Goal: Task Accomplishment & Management: Manage account settings

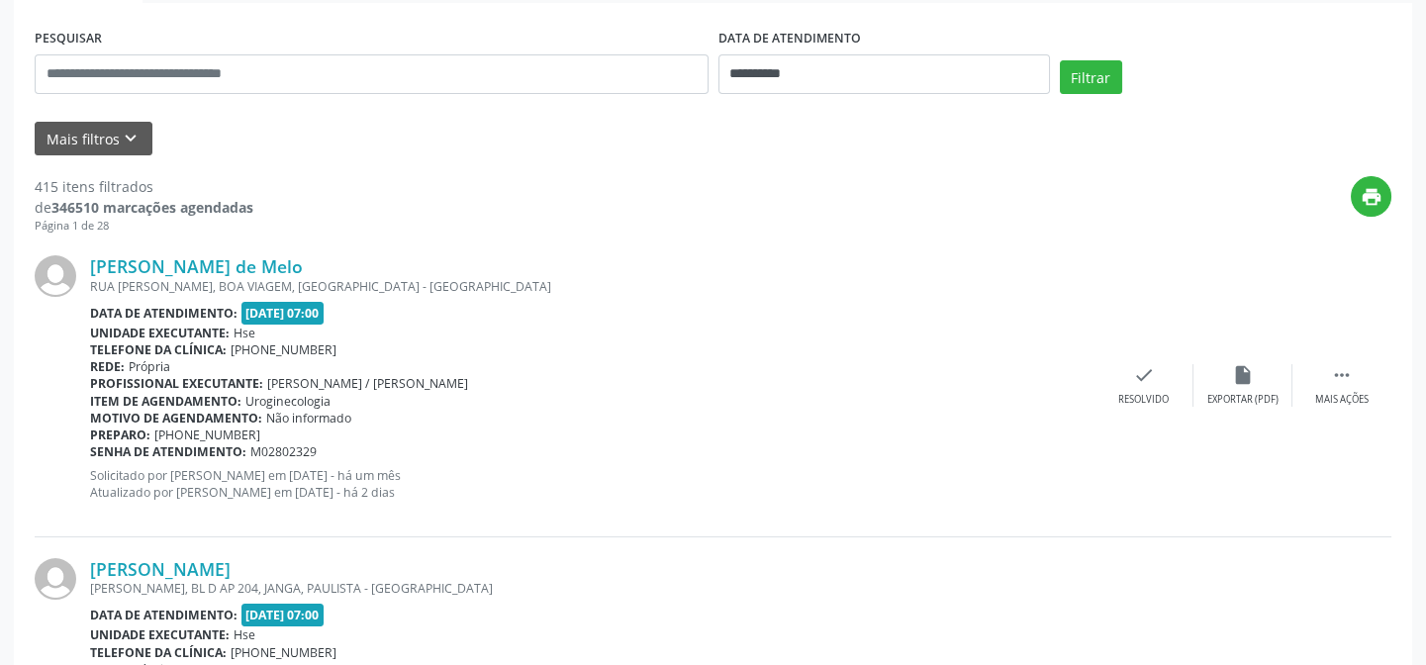
scroll to position [179, 0]
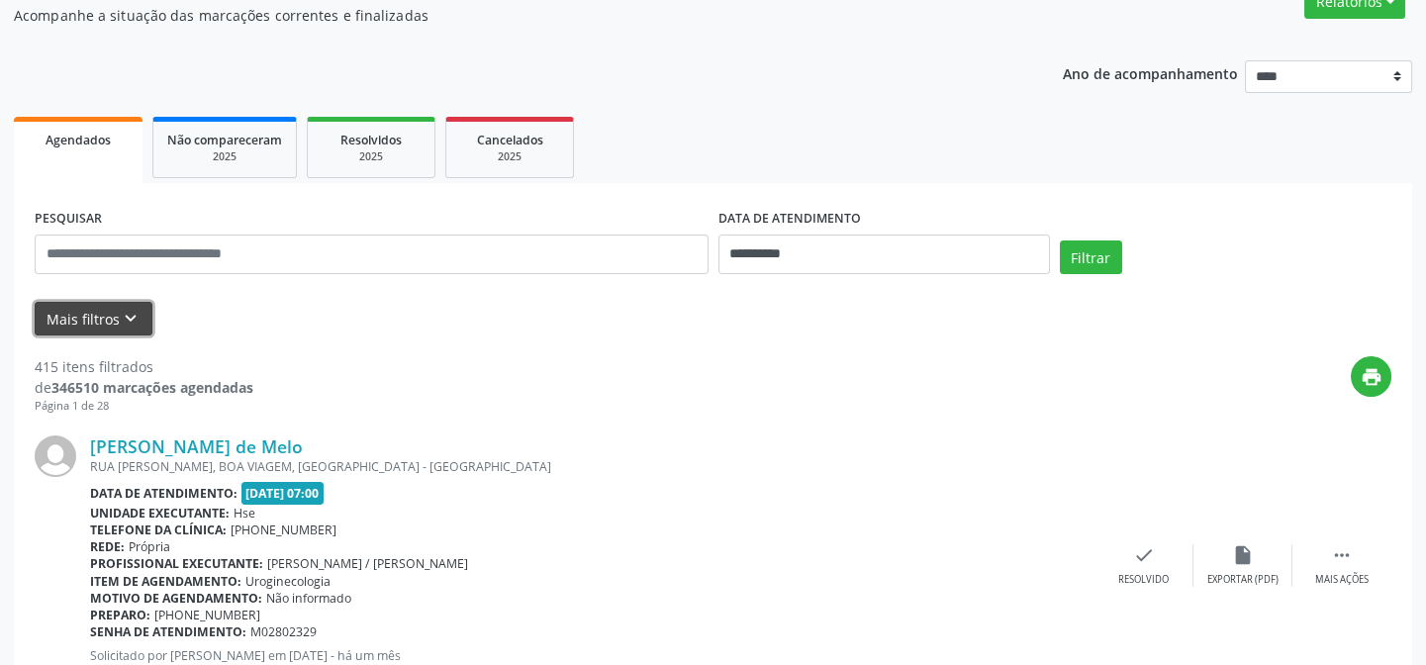
click at [94, 317] on button "Mais filtros keyboard_arrow_down" at bounding box center [94, 319] width 118 height 35
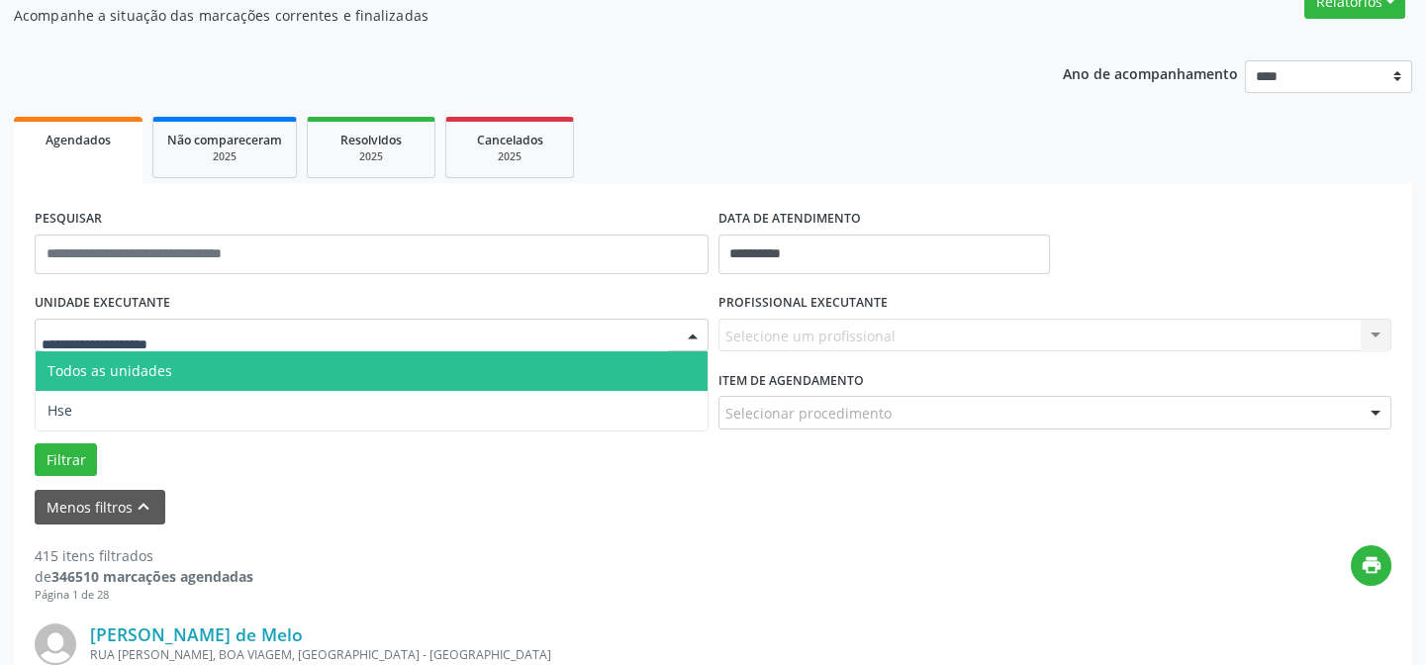
click at [178, 331] on input "text" at bounding box center [355, 346] width 627 height 40
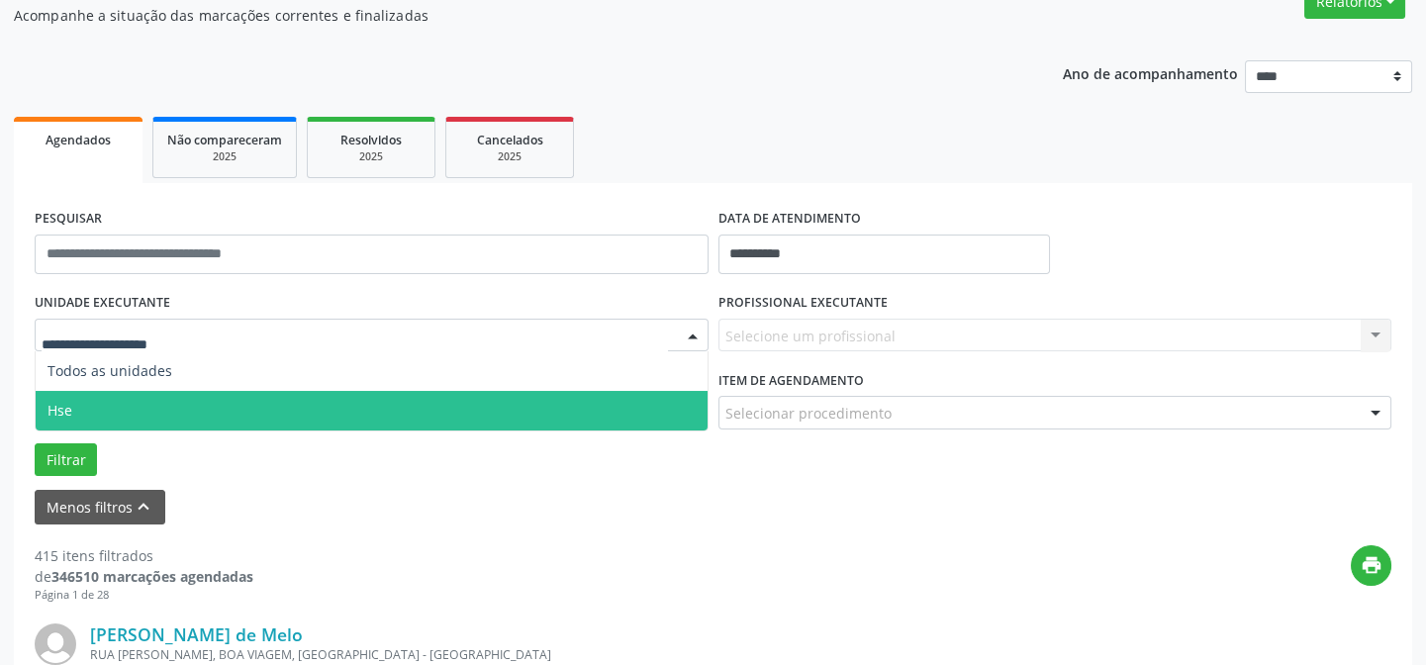
click at [54, 401] on span "Hse" at bounding box center [60, 410] width 25 height 19
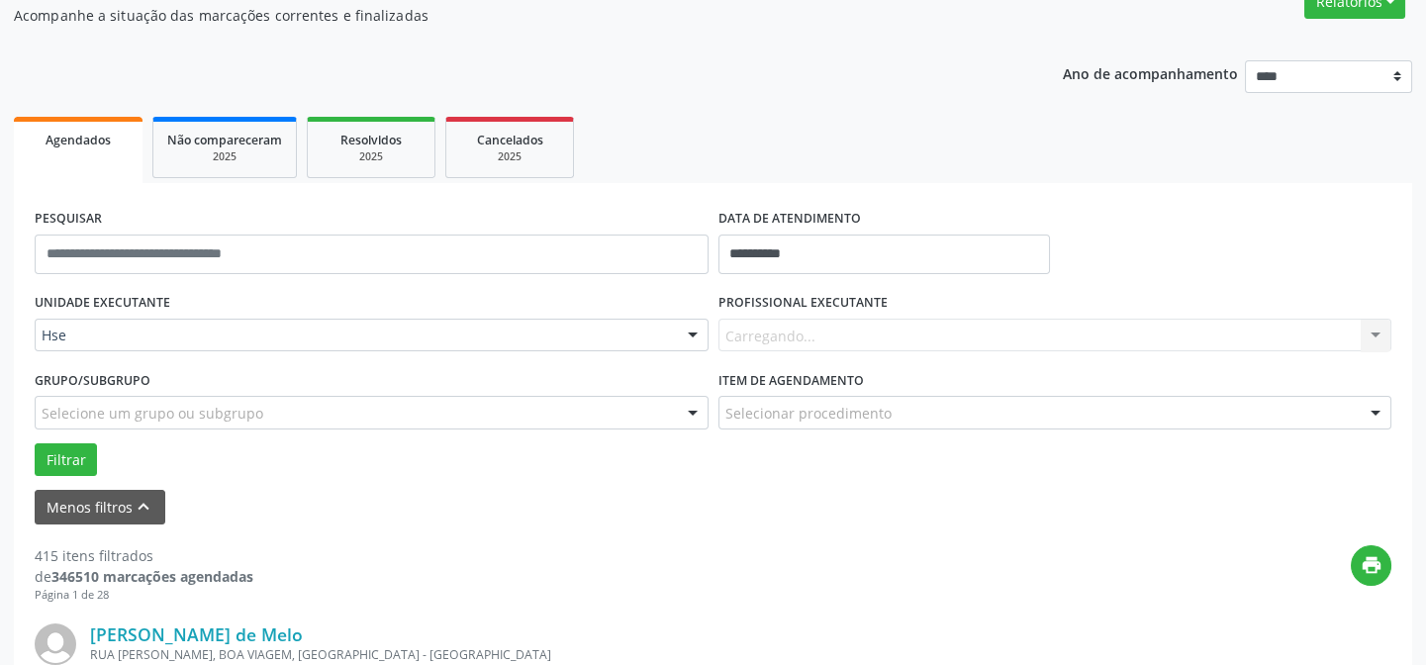
click at [834, 340] on div "Carregando... Nenhum resultado encontrado para: " " Não há nenhuma opção para s…" at bounding box center [1056, 336] width 674 height 34
click at [834, 325] on div "Carregando... Nenhum resultado encontrado para: " " Não há nenhuma opção para s…" at bounding box center [1056, 336] width 674 height 34
click at [831, 297] on label "PROFISSIONAL EXECUTANTE" at bounding box center [803, 303] width 169 height 31
drag, startPoint x: 796, startPoint y: 344, endPoint x: 785, endPoint y: 335, distance: 14.7
click at [785, 335] on div "Carregando... Nenhum resultado encontrado para: " " Não há nenhuma opção para s…" at bounding box center [1056, 336] width 674 height 34
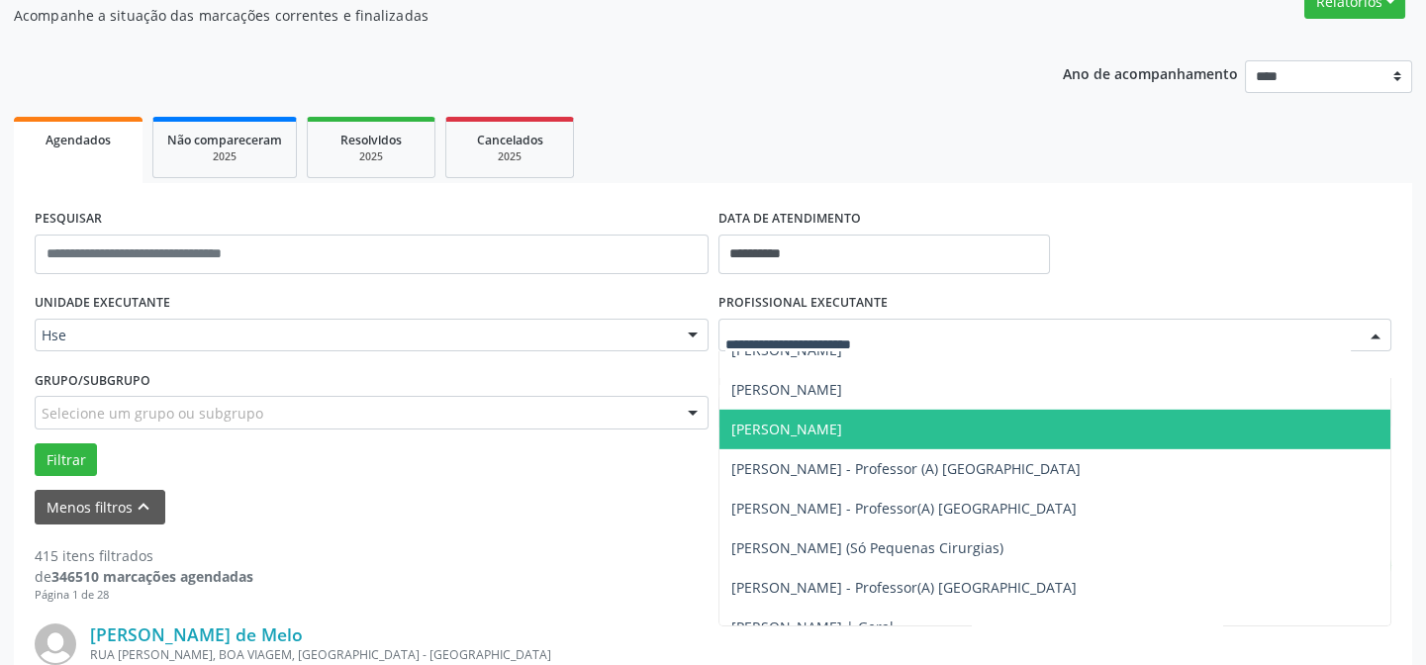
scroll to position [12957, 0]
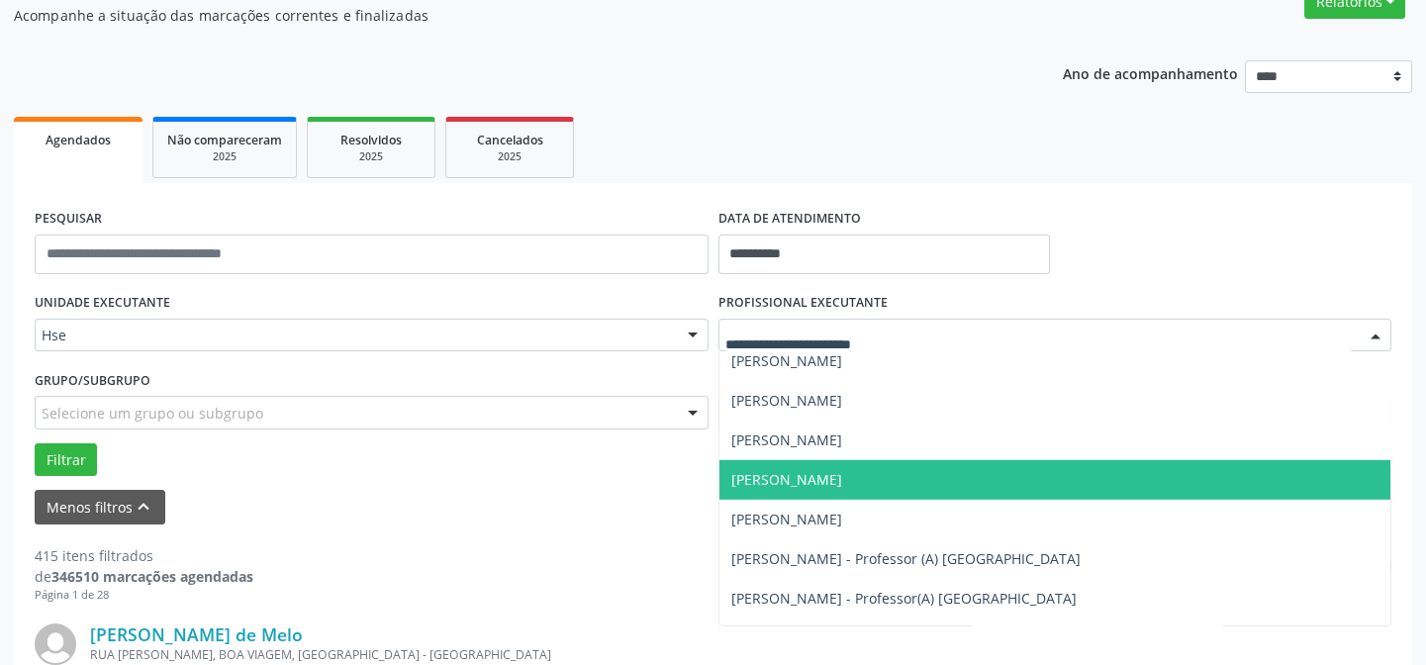
click at [760, 470] on span "[PERSON_NAME]" at bounding box center [786, 479] width 111 height 19
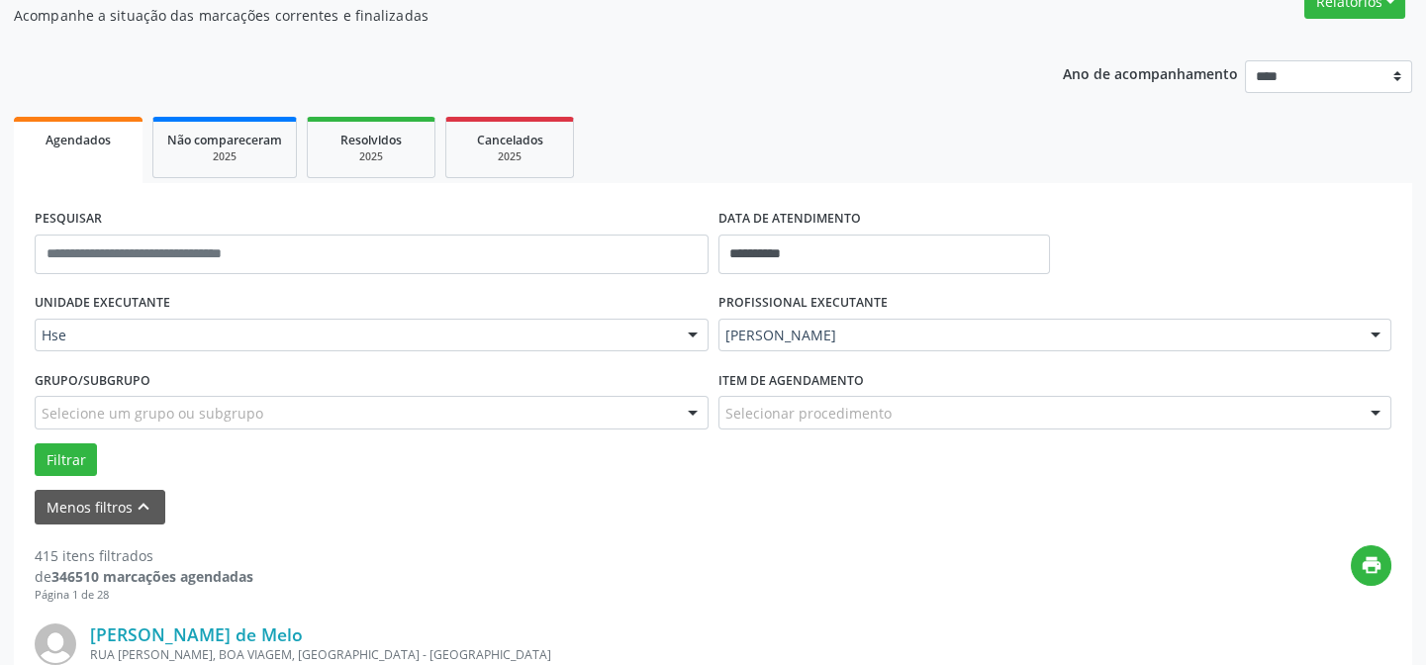
scroll to position [359, 0]
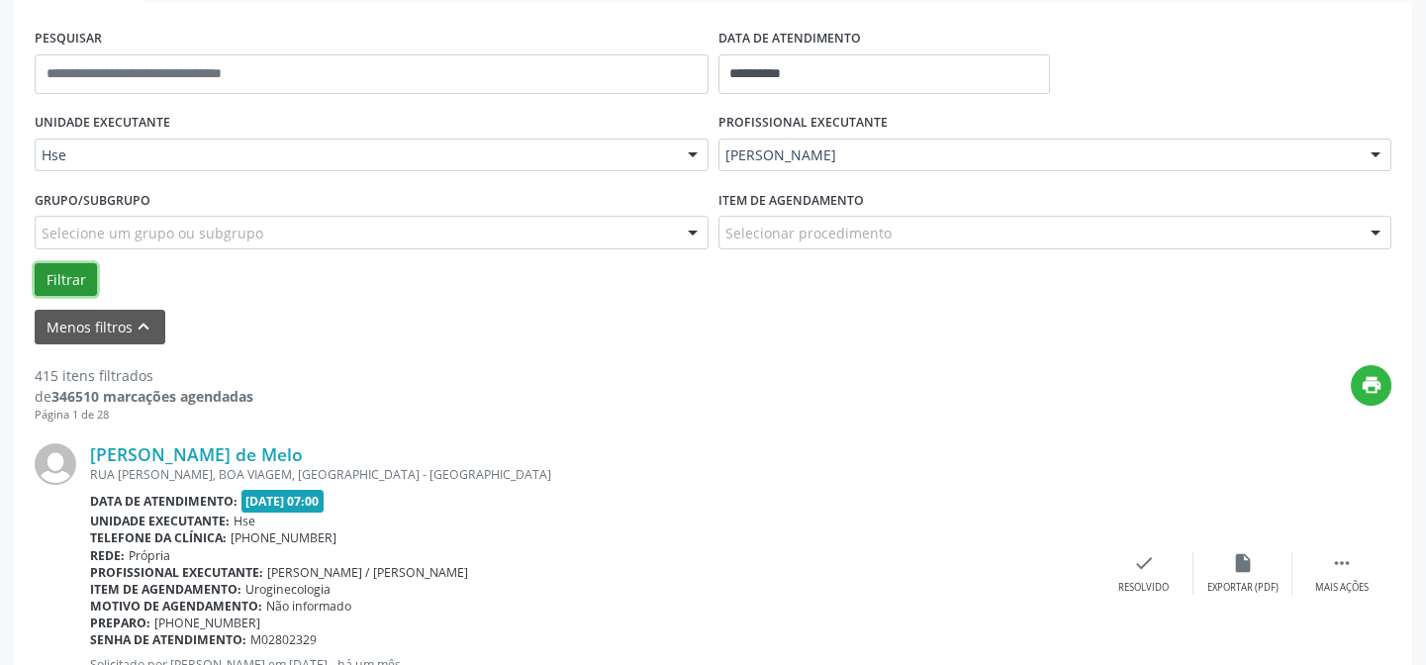
click at [49, 268] on button "Filtrar" at bounding box center [66, 280] width 62 height 34
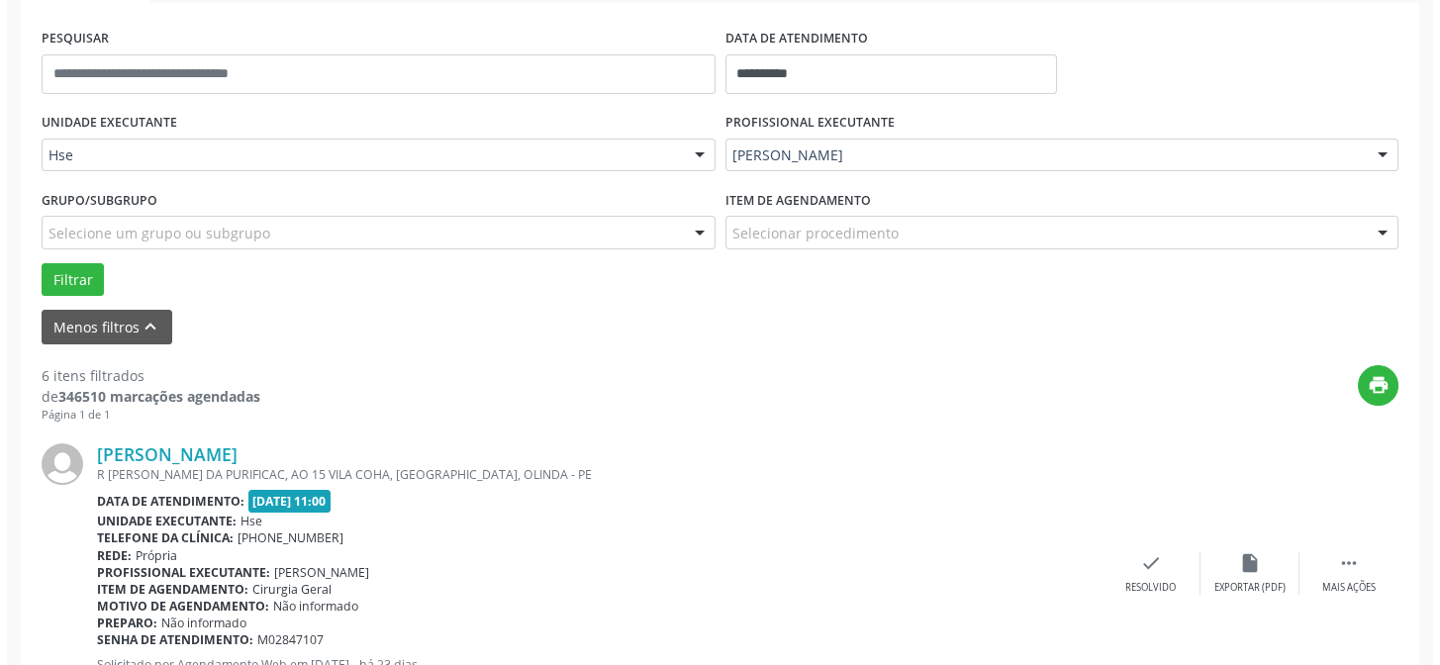
scroll to position [630, 0]
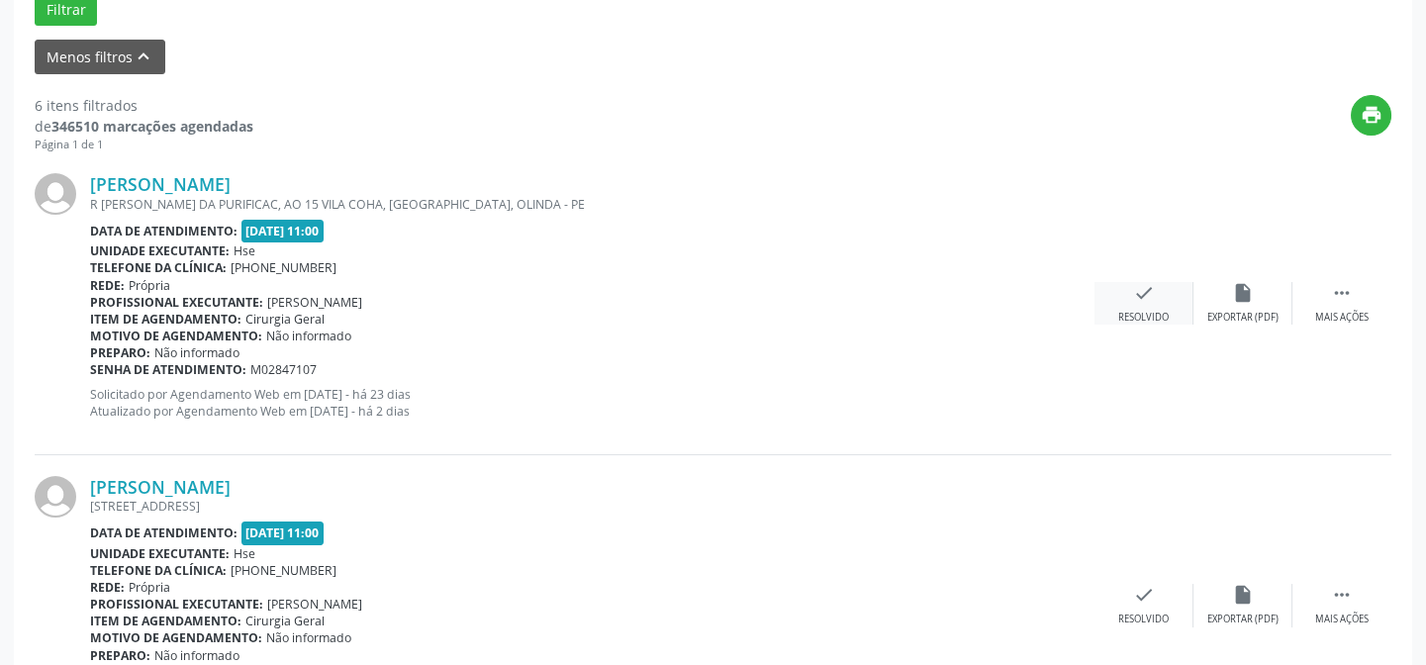
click at [1144, 291] on icon "check" at bounding box center [1144, 293] width 22 height 22
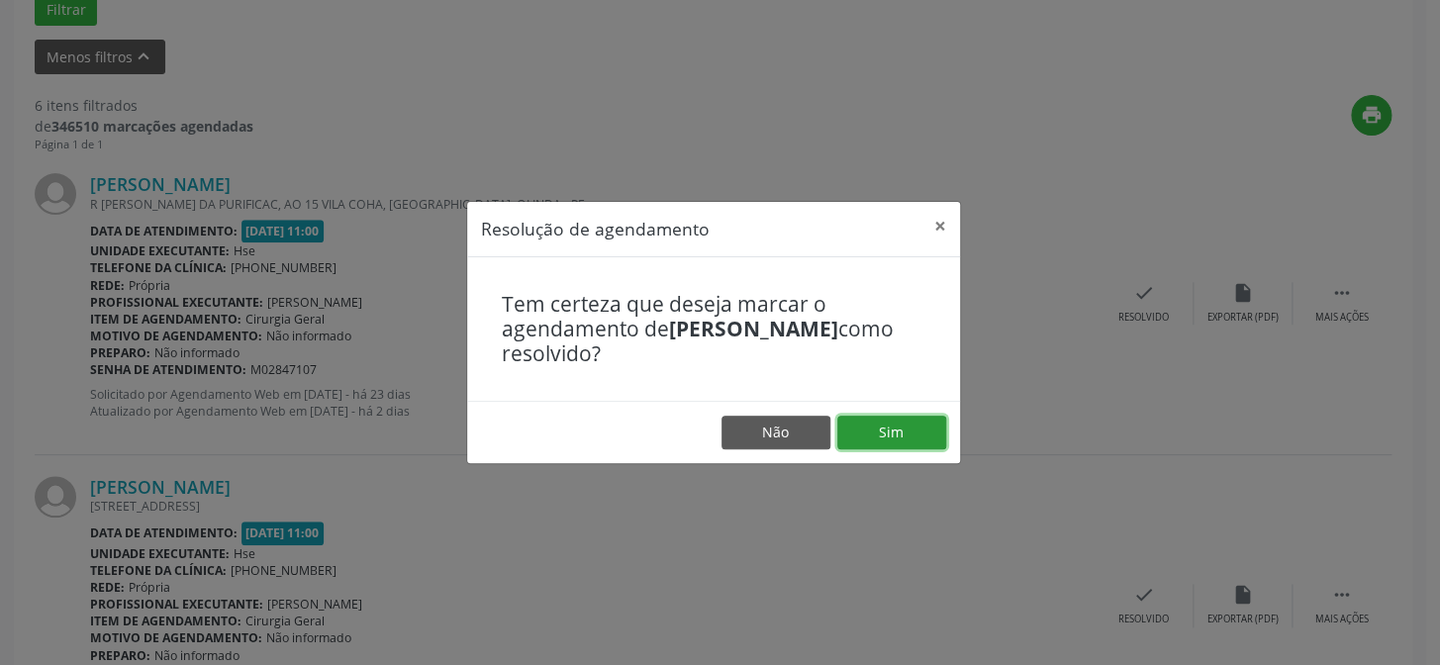
click at [890, 429] on button "Sim" at bounding box center [891, 433] width 109 height 34
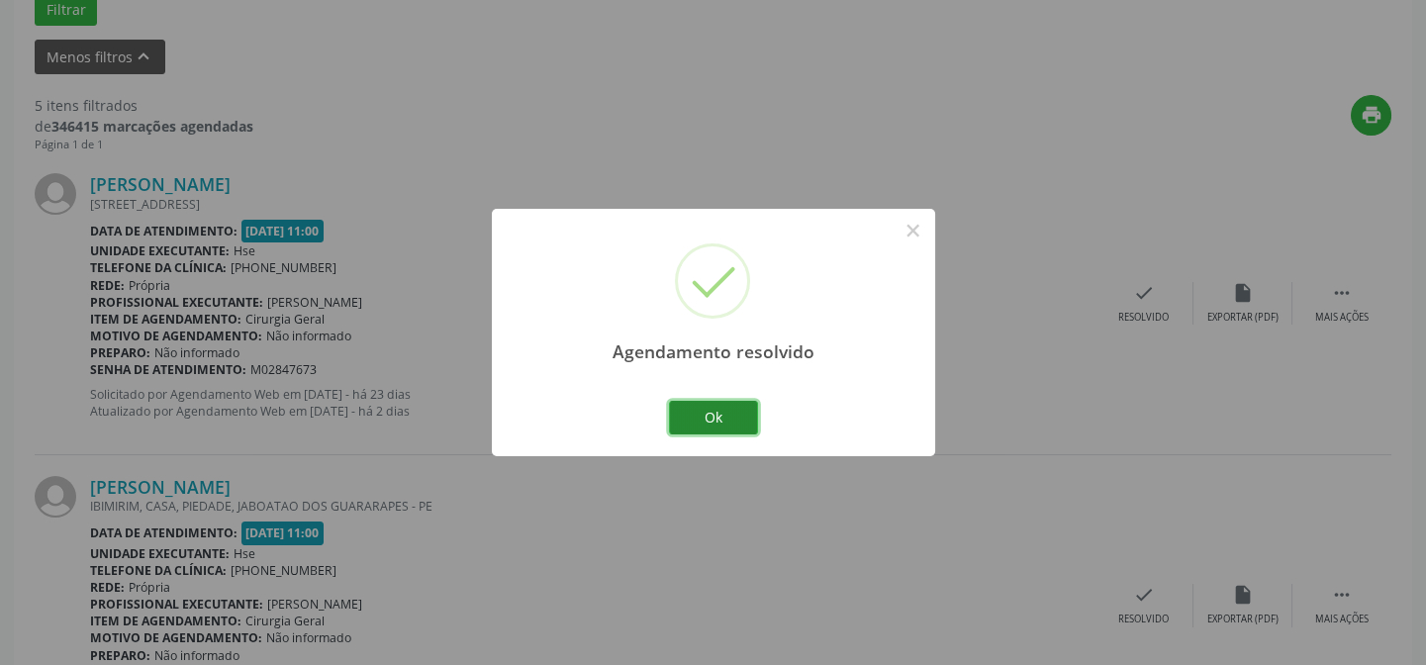
click at [723, 404] on button "Ok" at bounding box center [713, 418] width 89 height 34
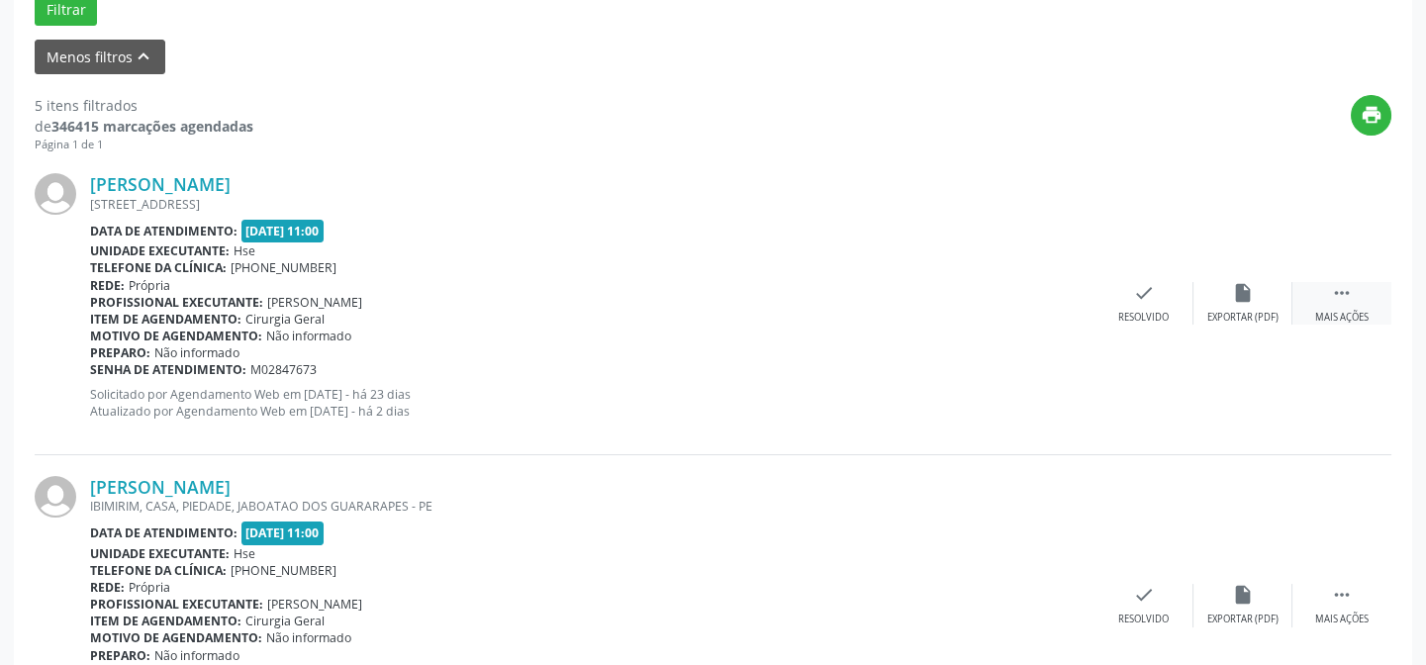
click at [1351, 298] on icon "" at bounding box center [1342, 293] width 22 height 22
click at [1266, 304] on div "alarm_off Não compareceu" at bounding box center [1243, 303] width 99 height 43
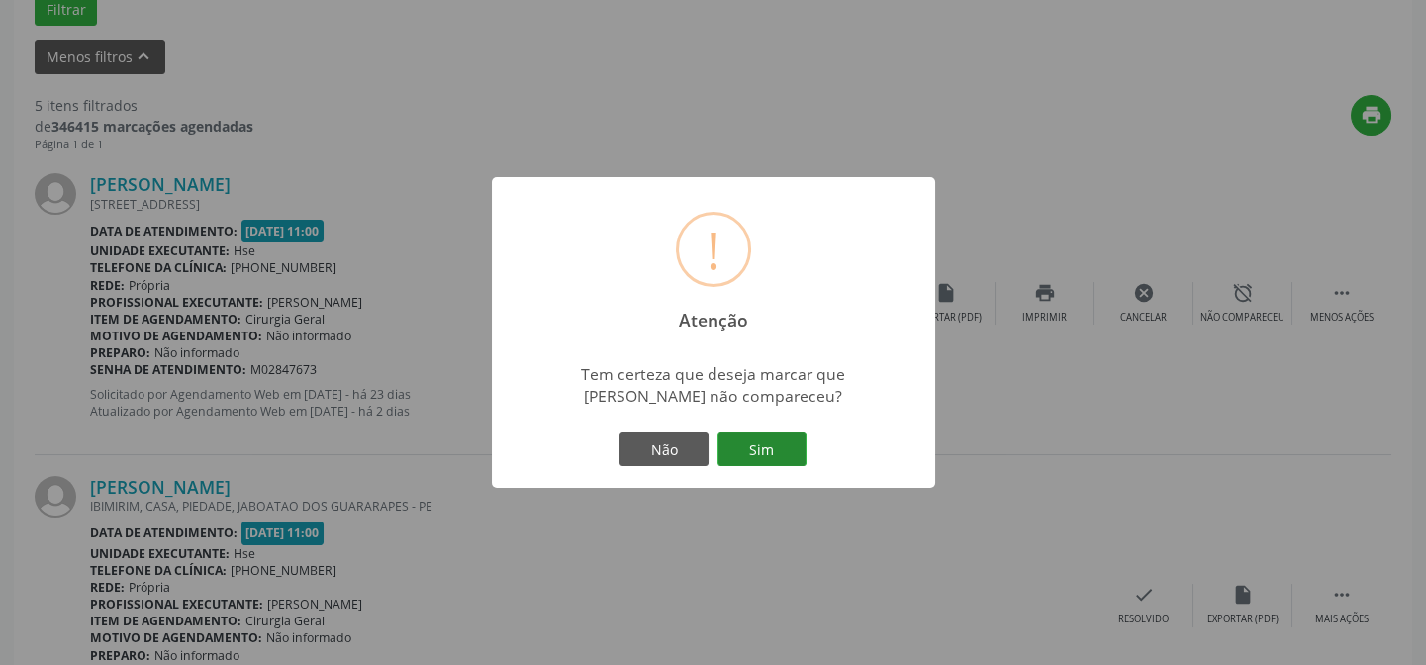
click at [754, 435] on button "Sim" at bounding box center [762, 450] width 89 height 34
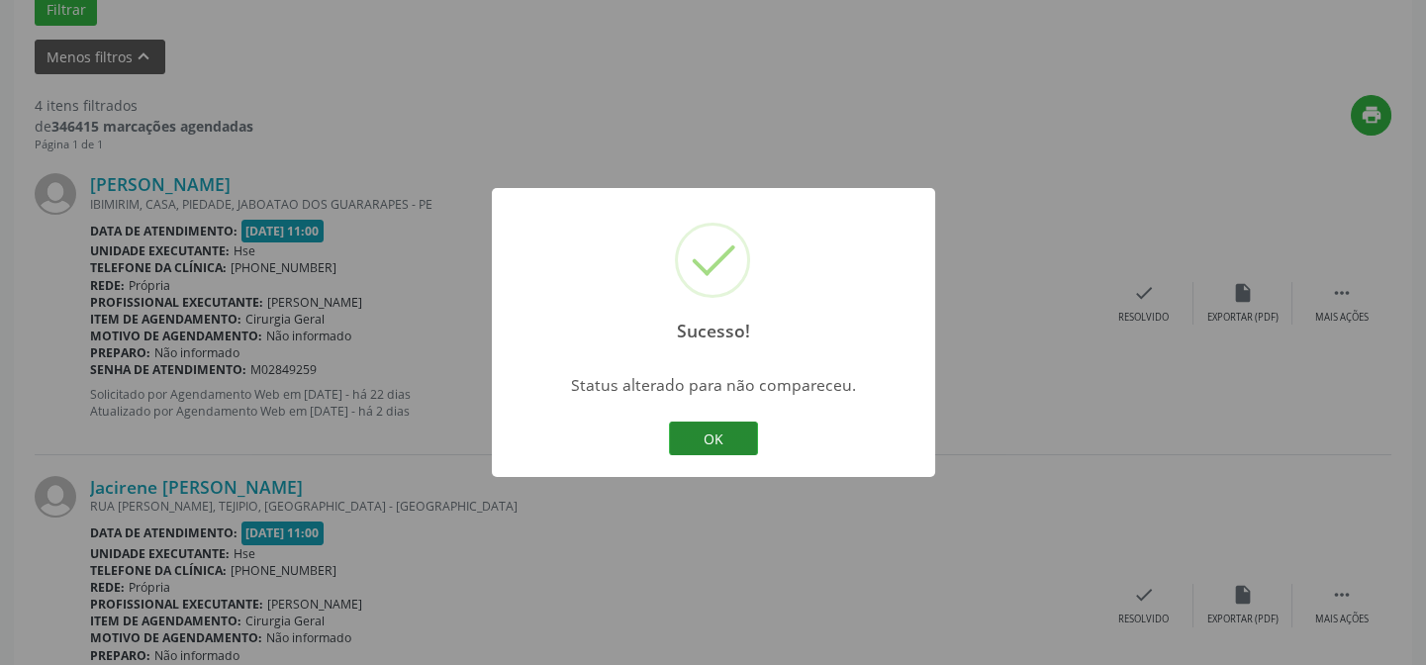
click at [710, 428] on button "OK" at bounding box center [713, 439] width 89 height 34
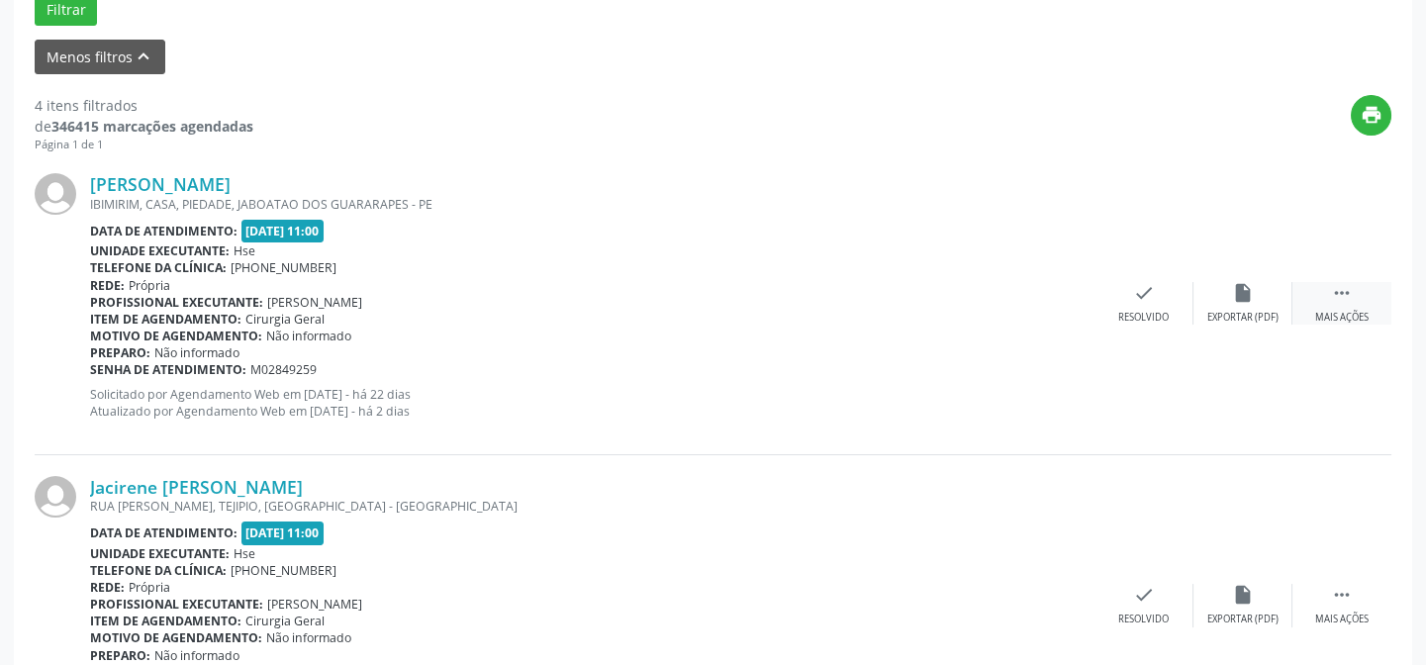
click at [1339, 296] on icon "" at bounding box center [1342, 293] width 22 height 22
click at [1250, 293] on icon "alarm_off" at bounding box center [1243, 293] width 22 height 22
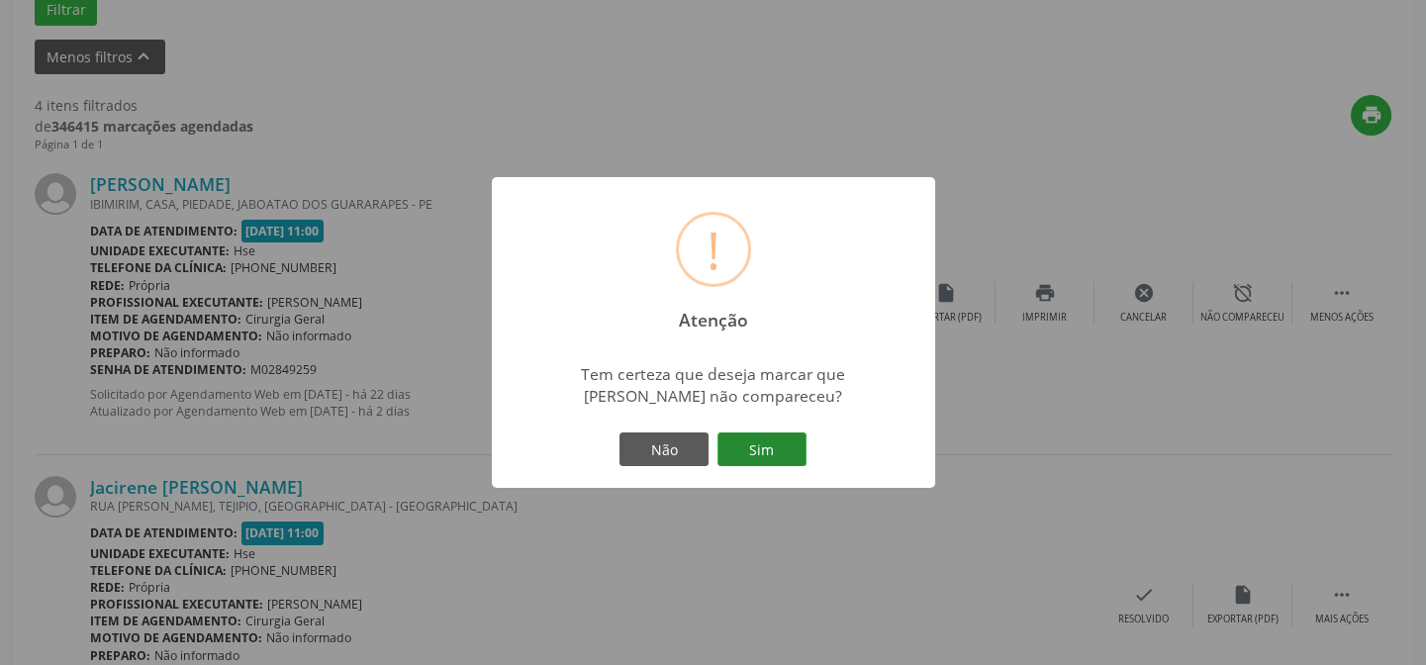
click at [772, 444] on button "Sim" at bounding box center [762, 450] width 89 height 34
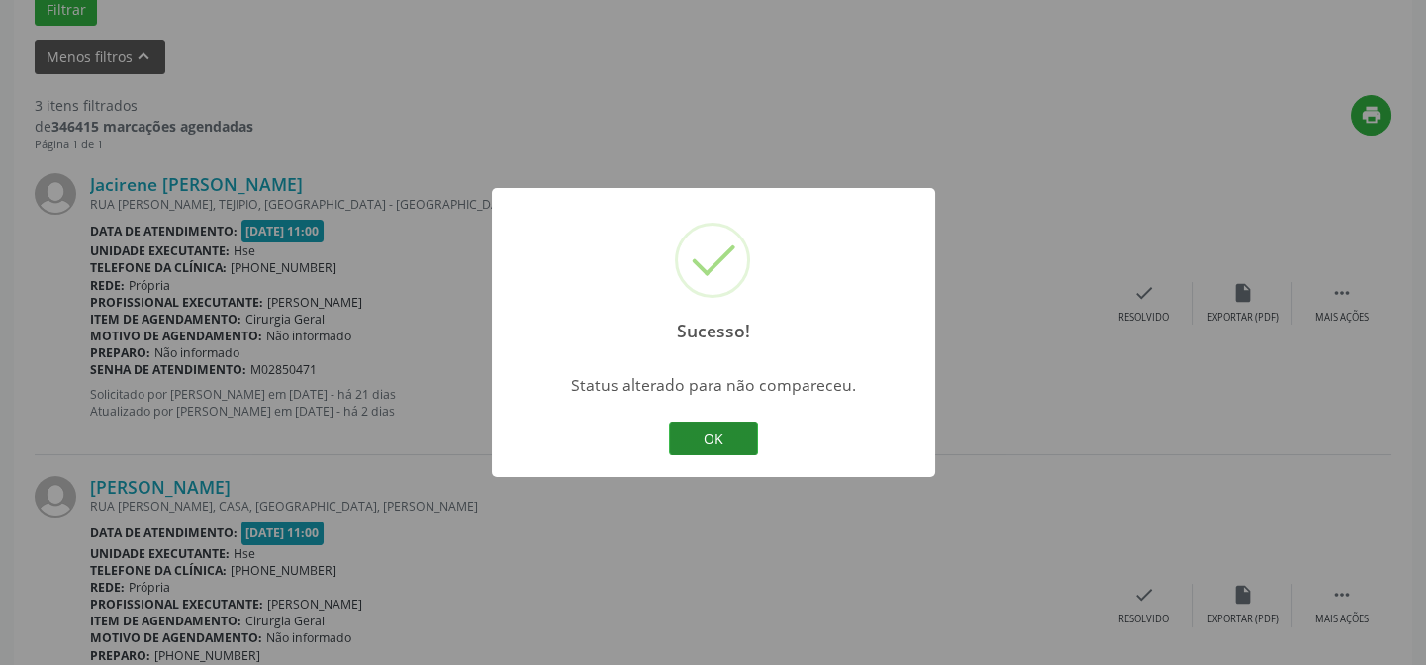
click at [730, 440] on button "OK" at bounding box center [713, 439] width 89 height 34
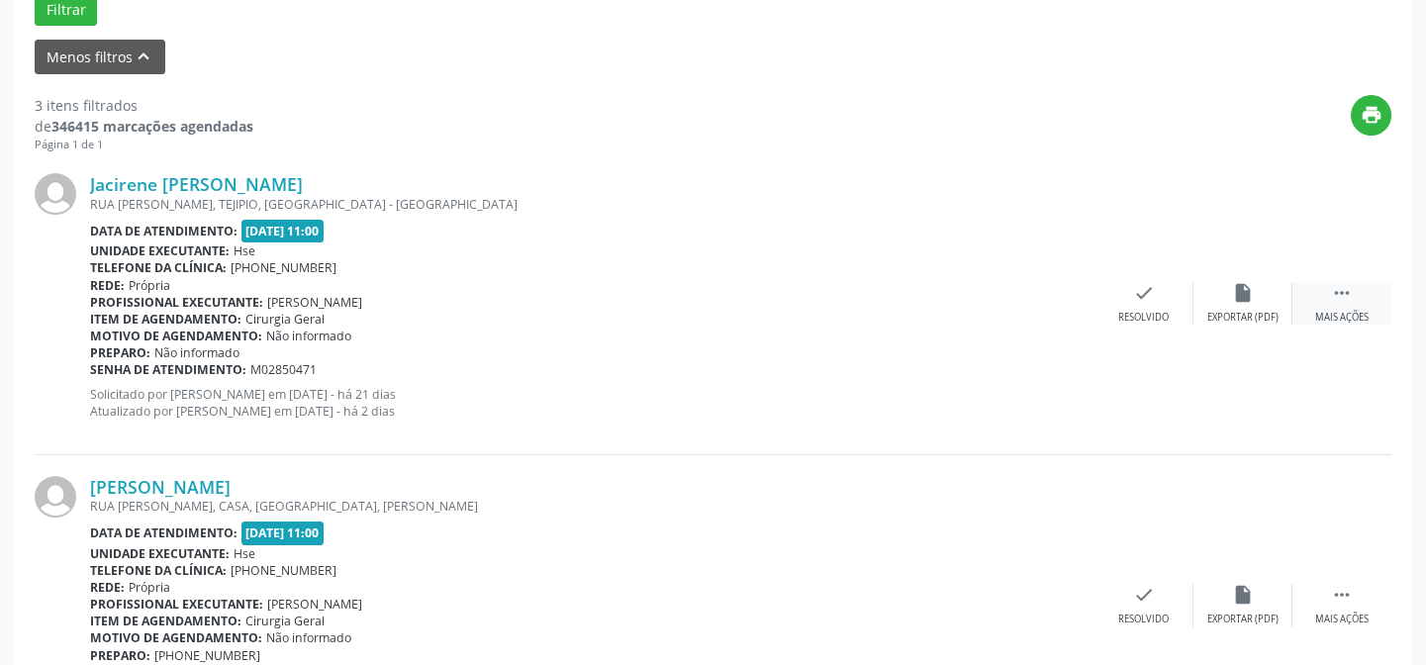
click at [1335, 306] on div " Mais ações" at bounding box center [1342, 303] width 99 height 43
click at [1257, 302] on div "alarm_off Não compareceu" at bounding box center [1243, 303] width 99 height 43
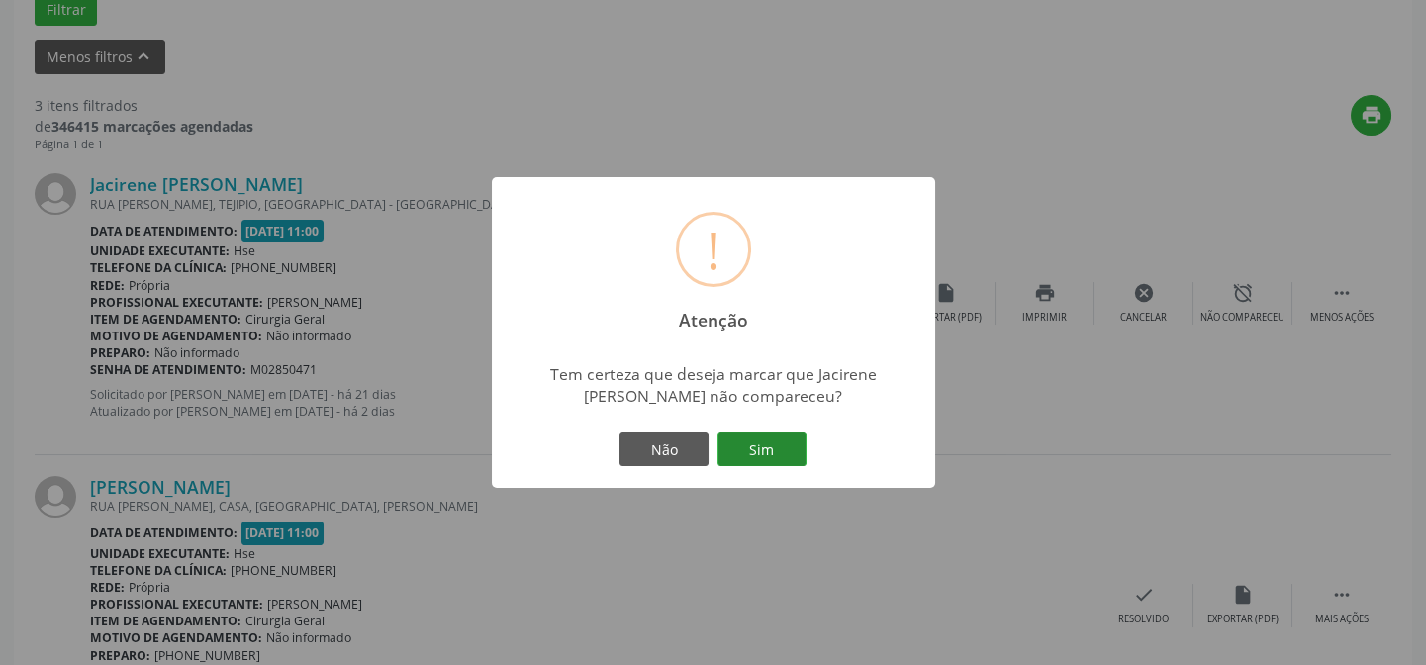
click at [753, 447] on button "Sim" at bounding box center [762, 450] width 89 height 34
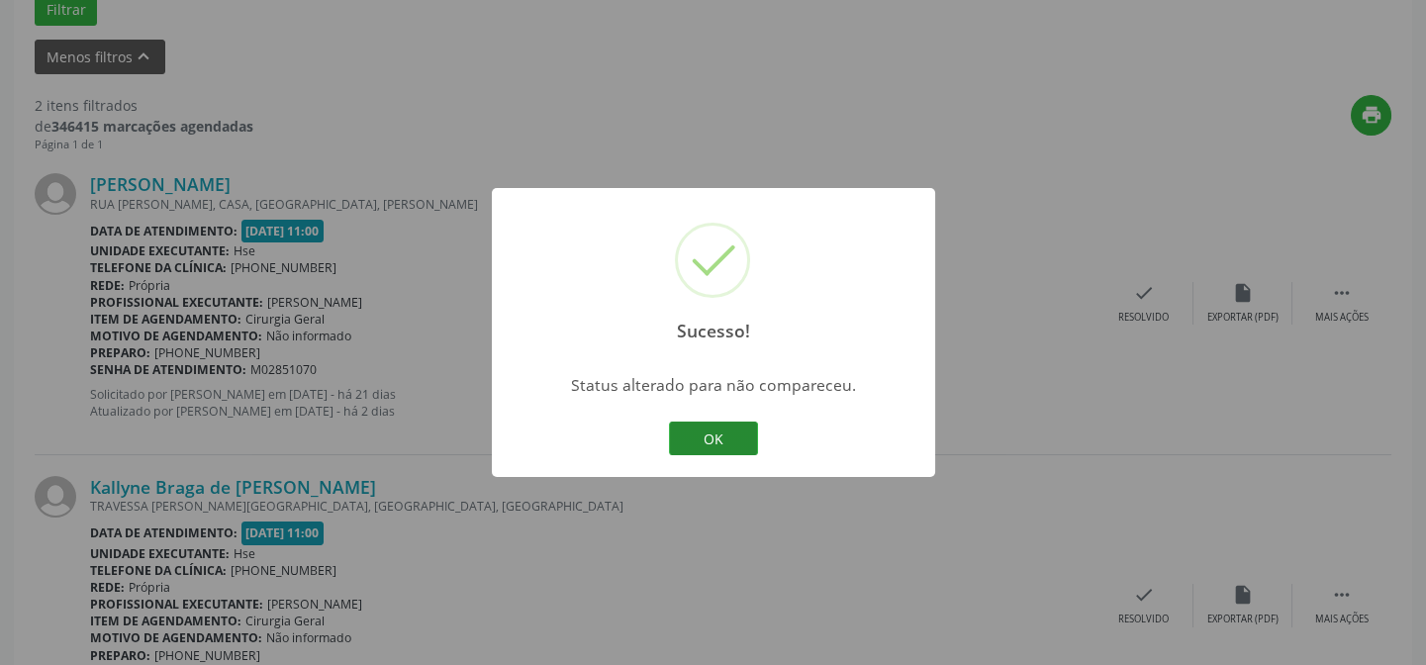
click at [703, 435] on button "OK" at bounding box center [713, 439] width 89 height 34
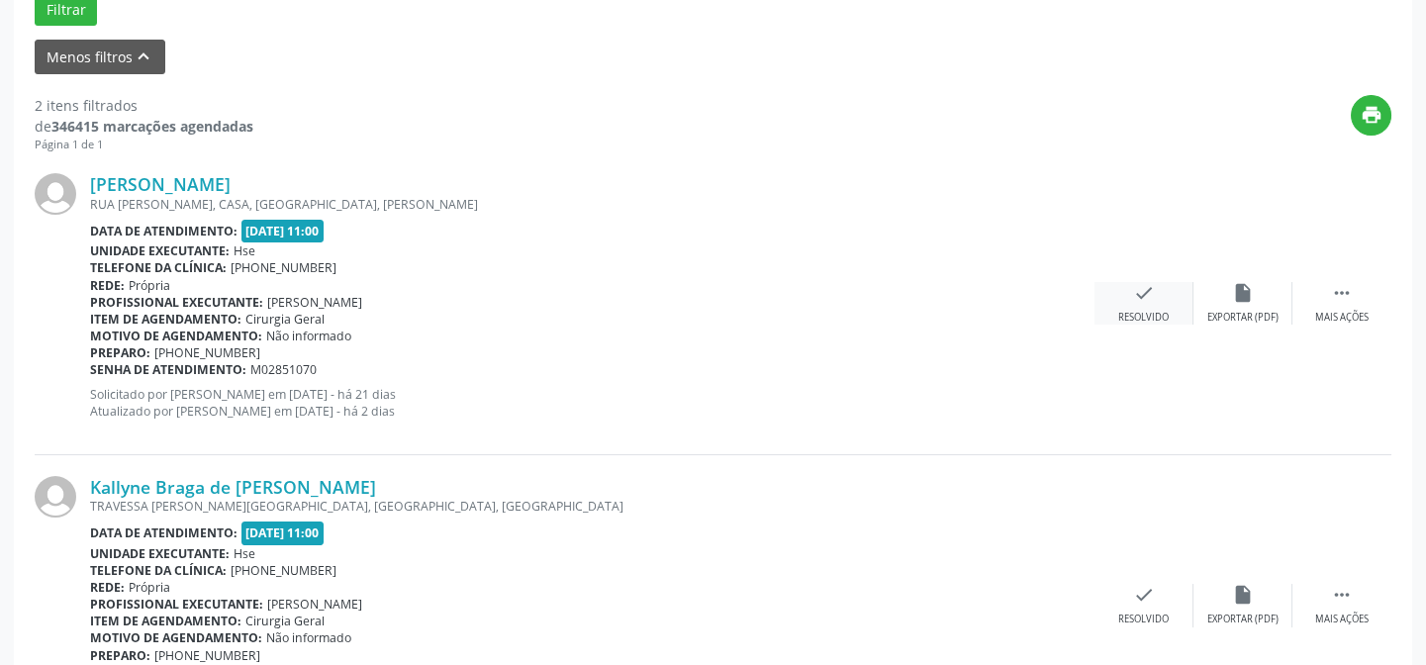
click at [1138, 304] on div "check Resolvido" at bounding box center [1144, 303] width 99 height 43
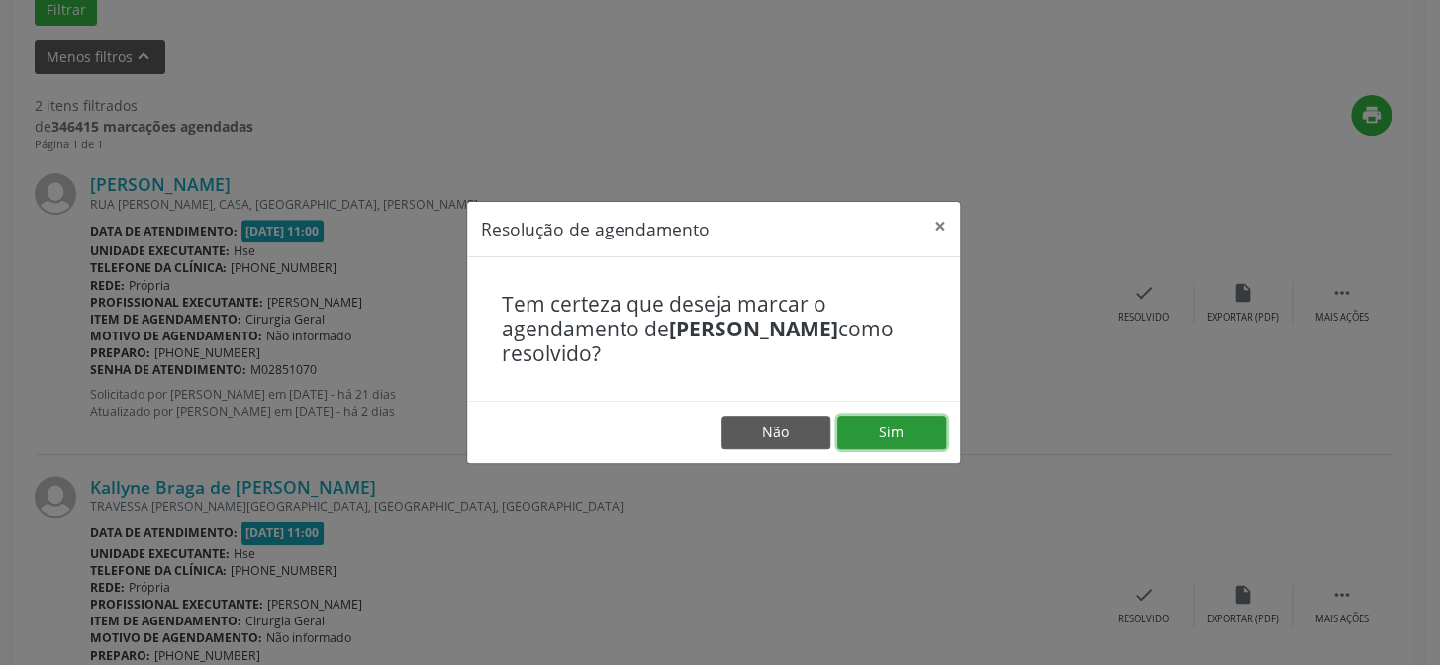
click at [911, 426] on button "Sim" at bounding box center [891, 433] width 109 height 34
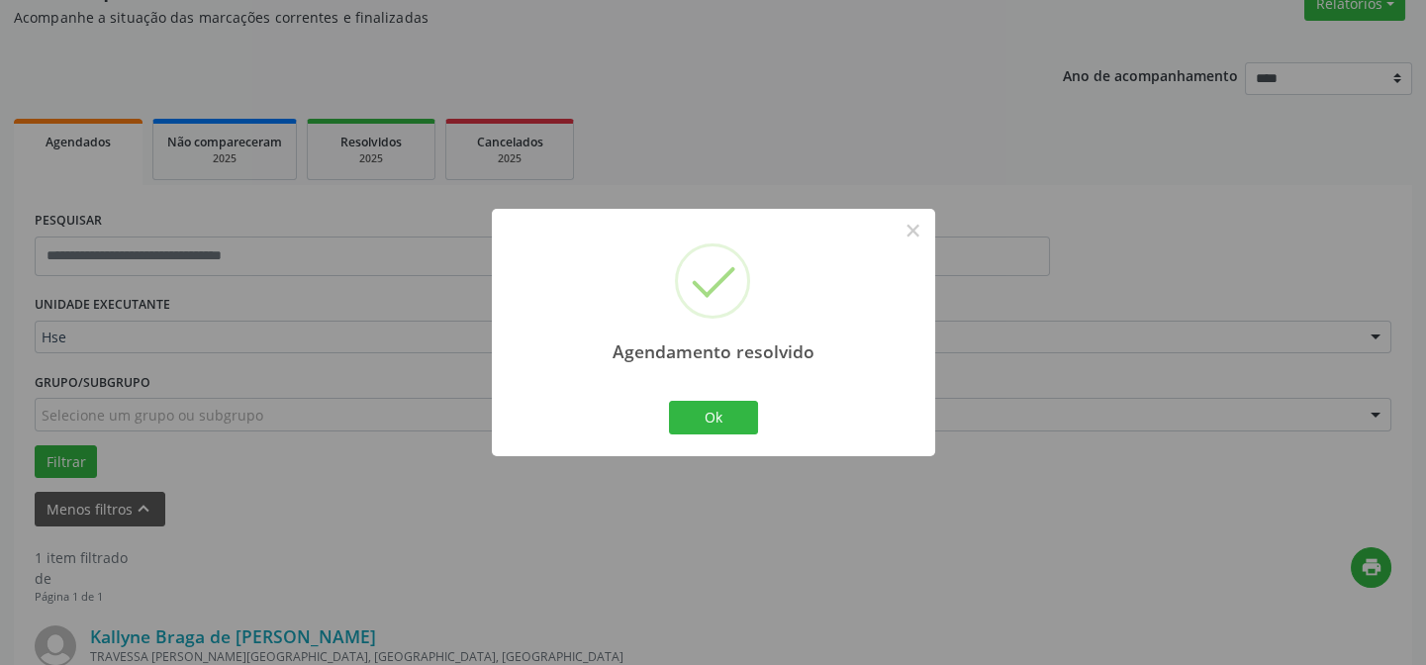
scroll to position [452, 0]
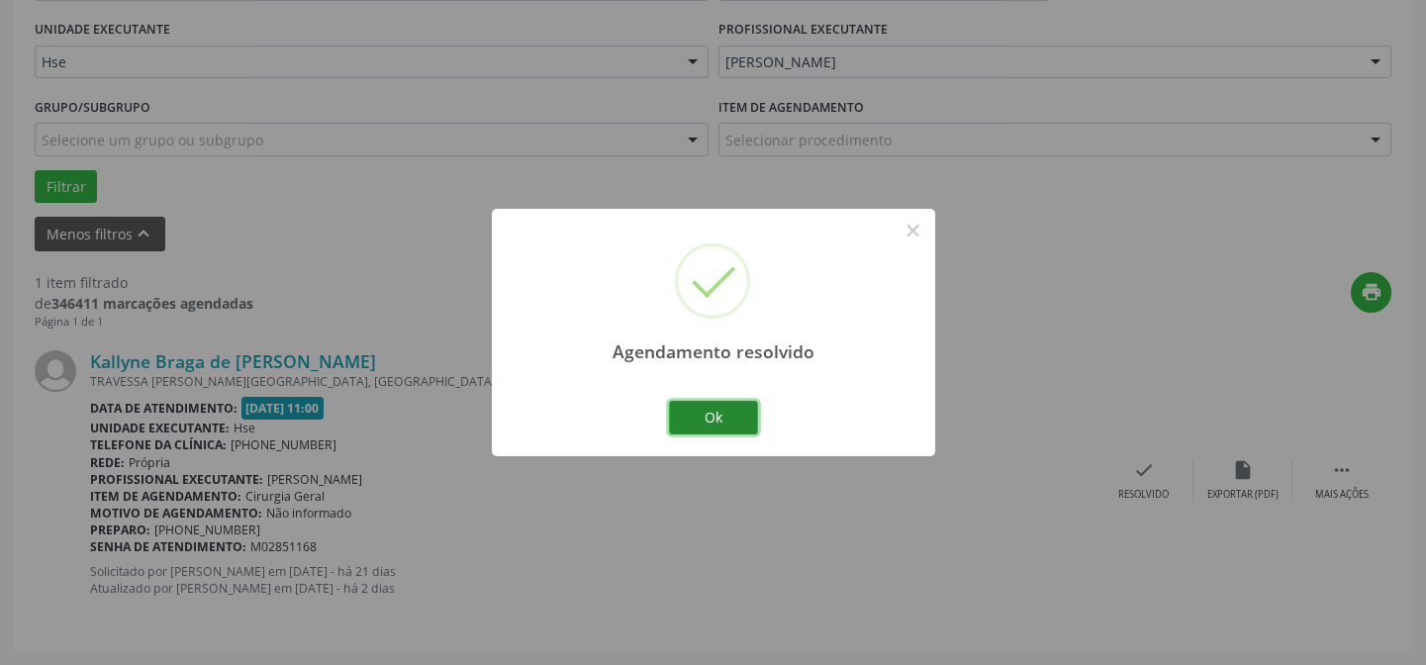
click at [720, 421] on button "Ok" at bounding box center [713, 418] width 89 height 34
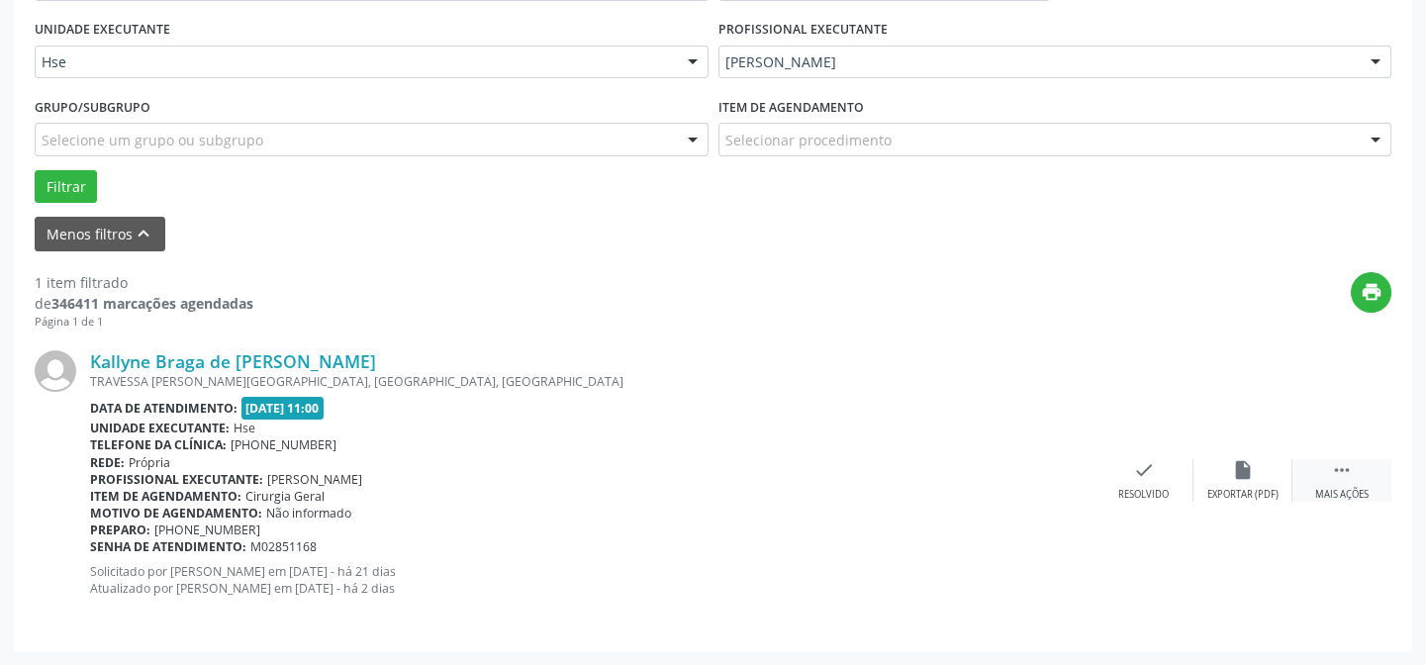
click at [1346, 479] on icon "" at bounding box center [1342, 470] width 22 height 22
click at [1253, 470] on icon "alarm_off" at bounding box center [1243, 470] width 22 height 22
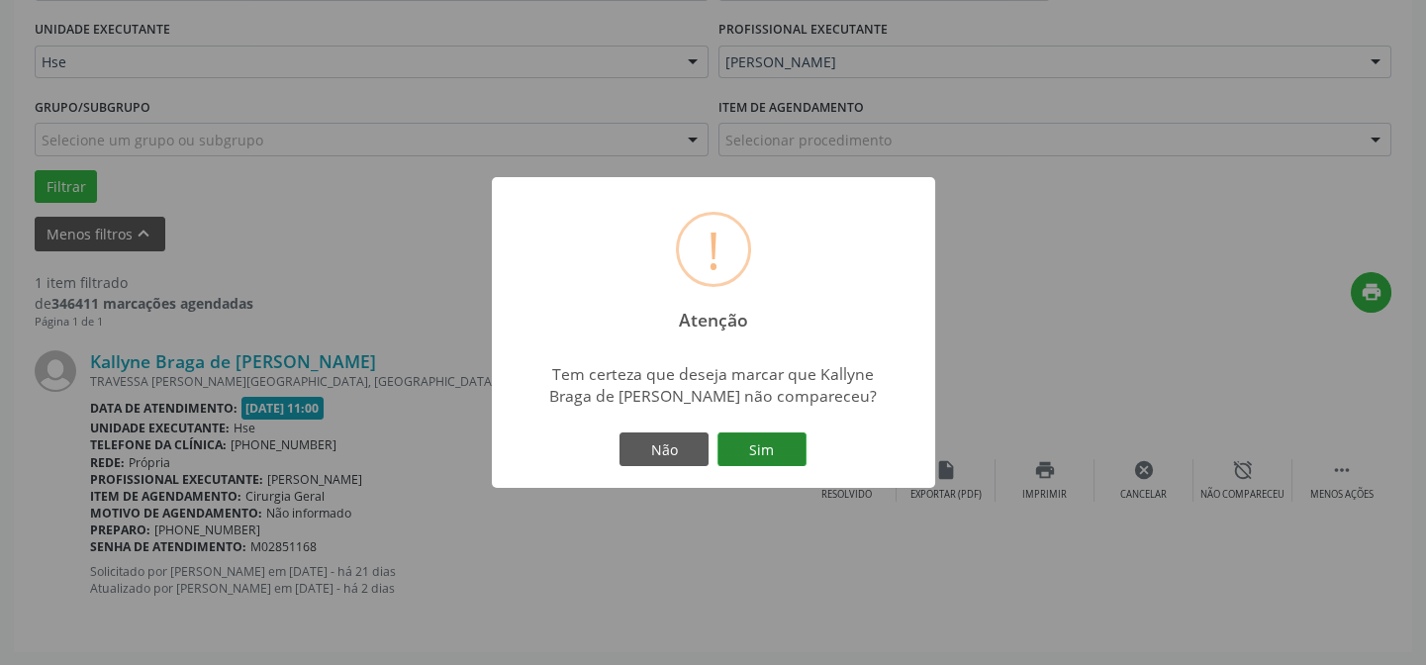
click at [777, 444] on button "Sim" at bounding box center [762, 450] width 89 height 34
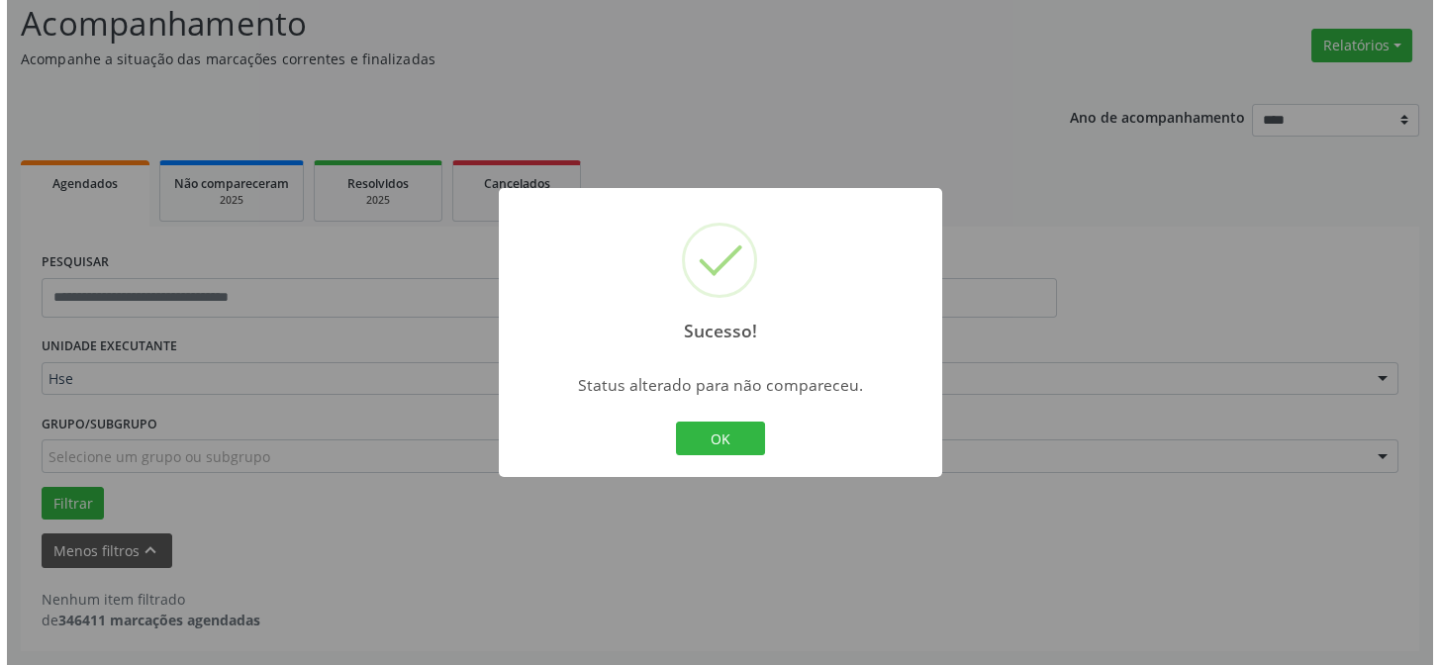
scroll to position [134, 0]
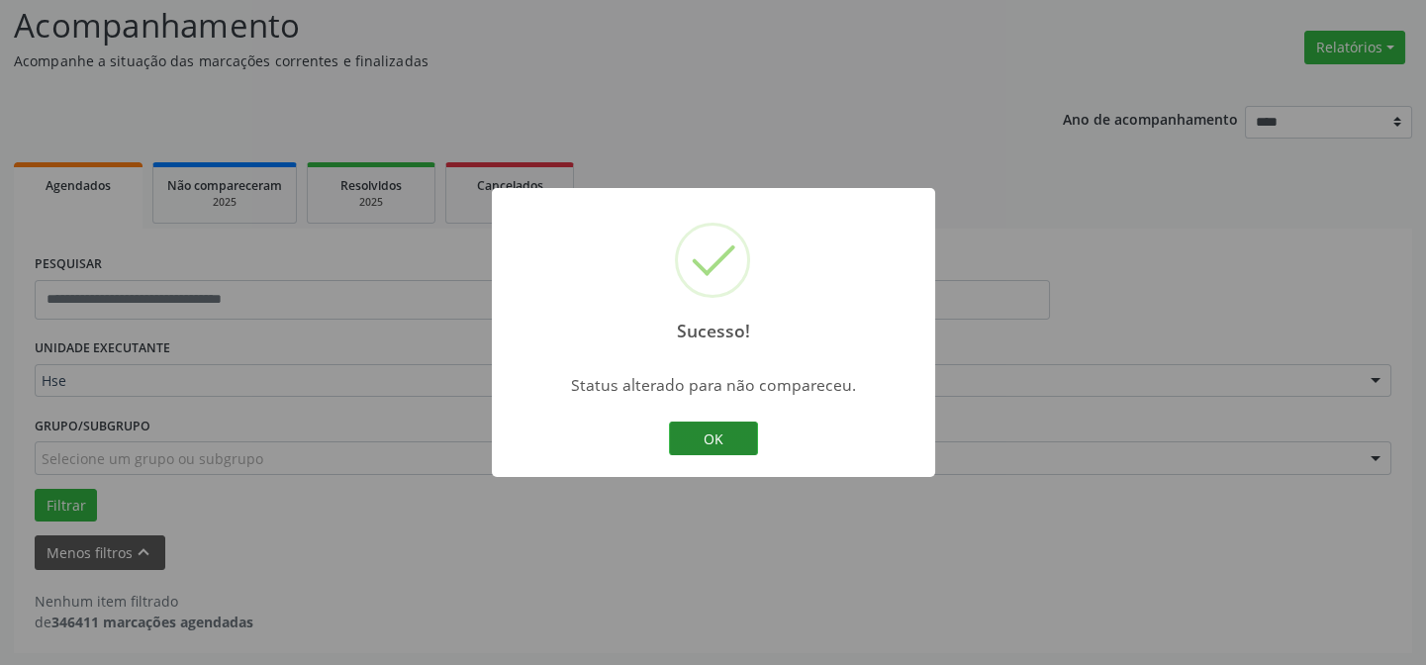
click at [716, 438] on button "OK" at bounding box center [713, 439] width 89 height 34
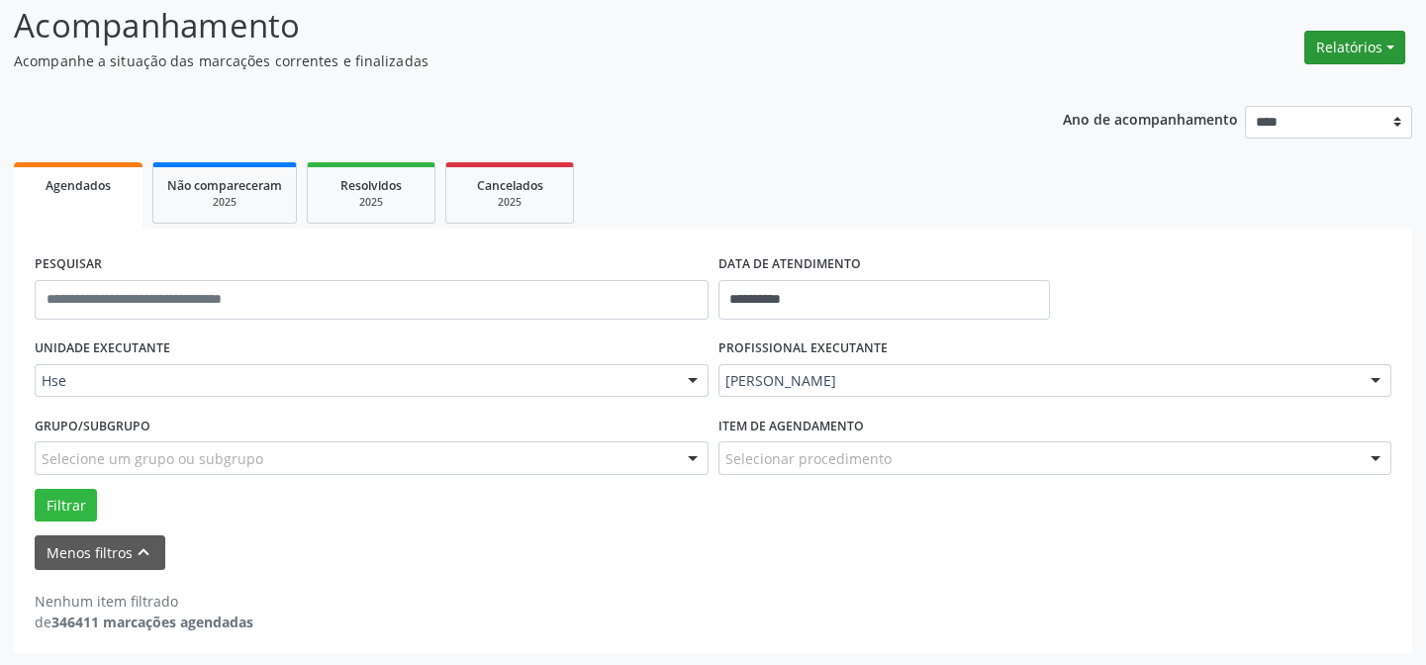
click at [1396, 59] on button "Relatórios" at bounding box center [1355, 48] width 101 height 34
click at [1310, 91] on link "Agendamentos" at bounding box center [1304, 89] width 213 height 28
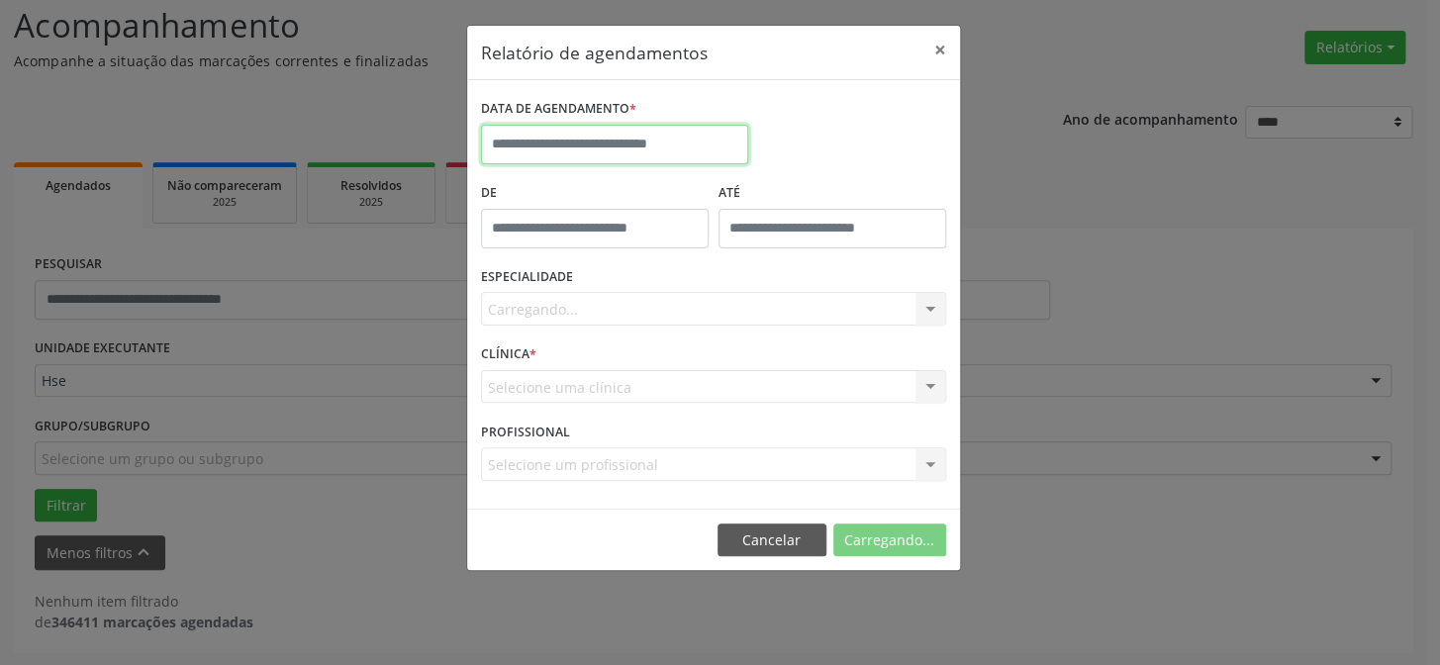
click at [633, 132] on input "text" at bounding box center [614, 145] width 267 height 40
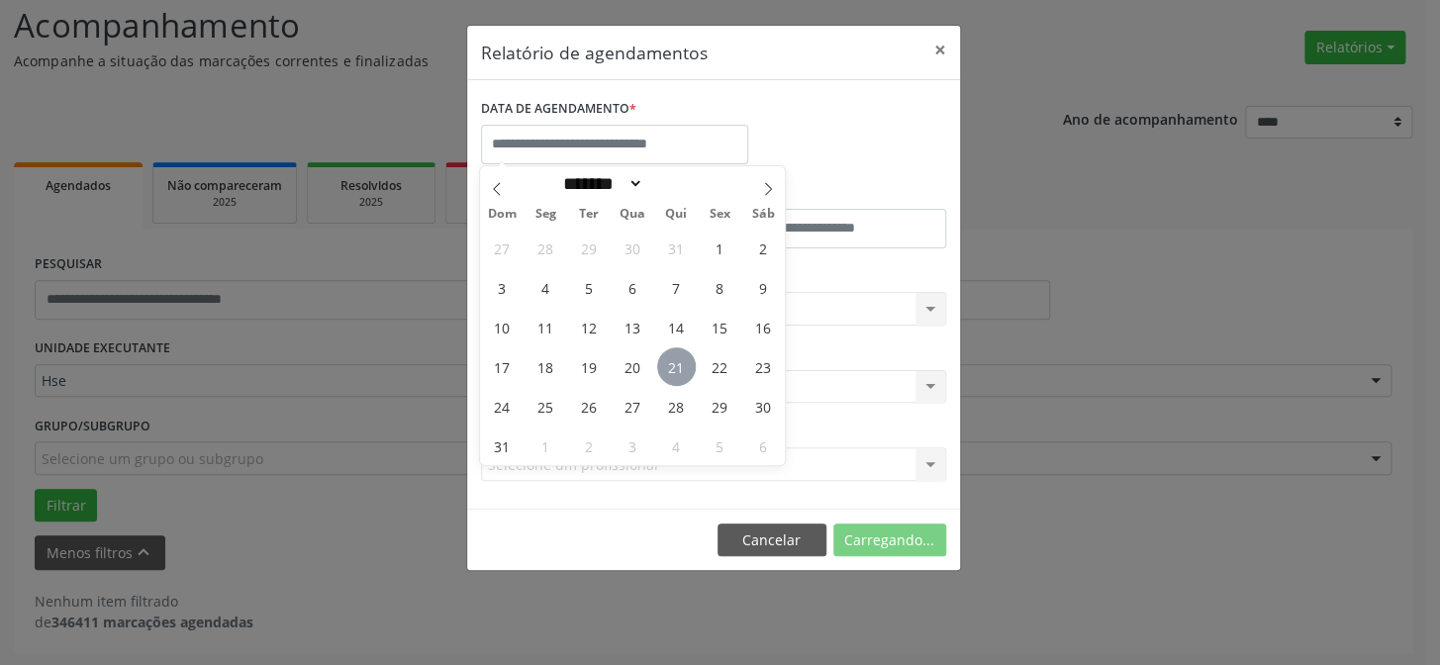
click at [659, 367] on span "21" at bounding box center [676, 366] width 39 height 39
type input "**********"
click at [659, 367] on span "21" at bounding box center [676, 366] width 39 height 39
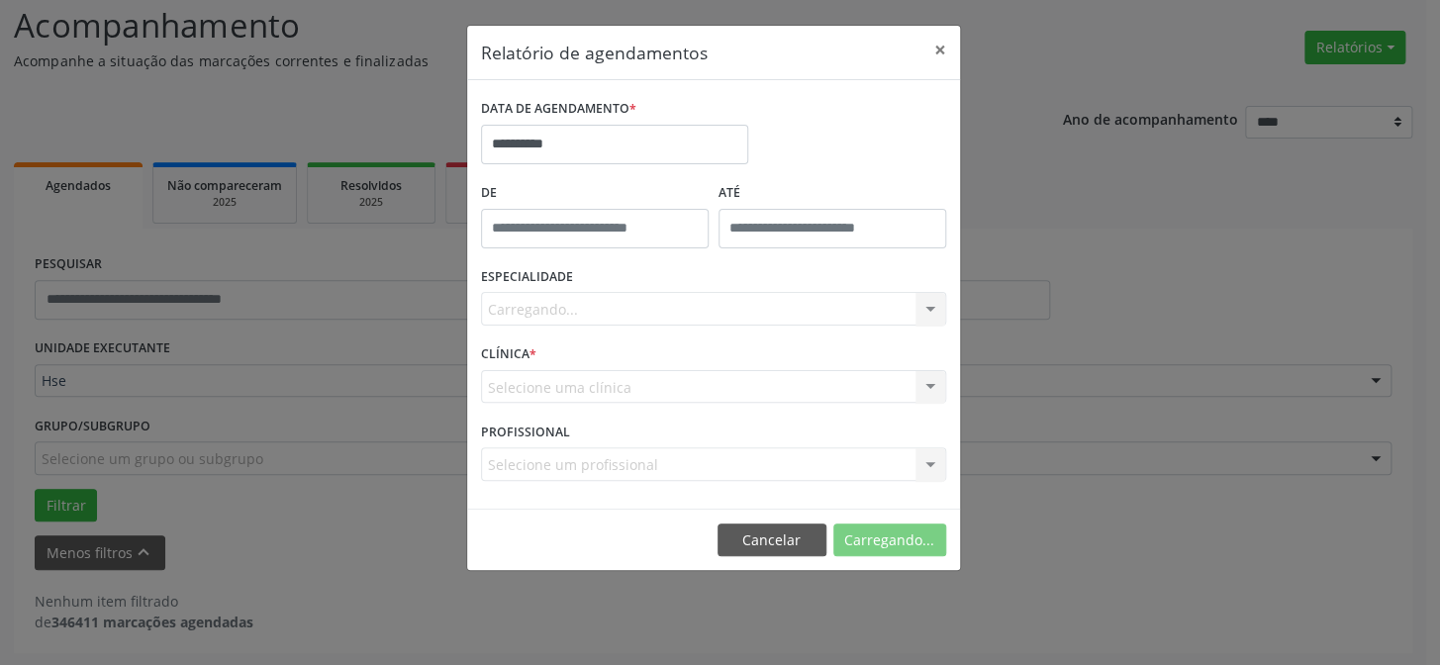
click at [694, 325] on div "Carregando... Nenhum resultado encontrado para: " " Não há nenhuma opção para s…" at bounding box center [713, 309] width 465 height 34
click at [711, 310] on div "Carregando... Nenhum resultado encontrado para: " " Não há nenhuma opção para s…" at bounding box center [713, 309] width 465 height 34
click at [714, 306] on div "Seleciona uma especialidade" at bounding box center [713, 309] width 465 height 34
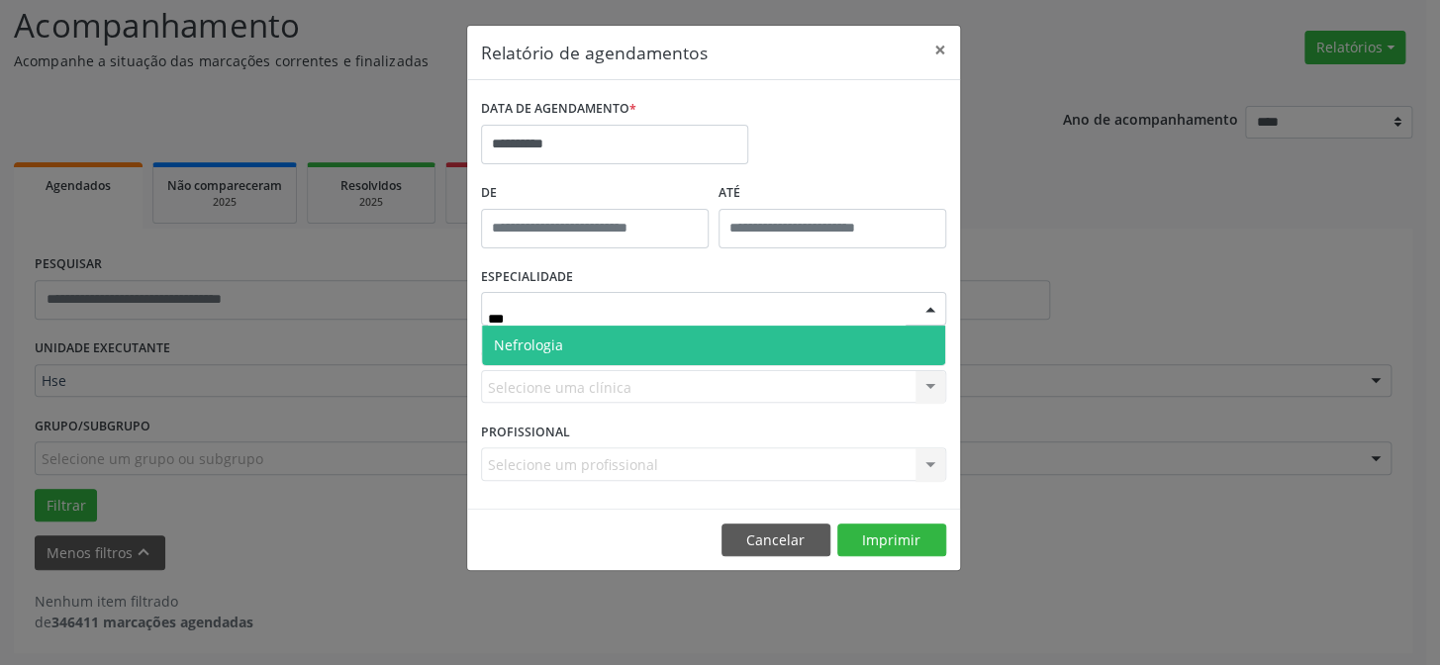
type input "****"
click at [559, 352] on span "Nefrologia" at bounding box center [713, 346] width 463 height 40
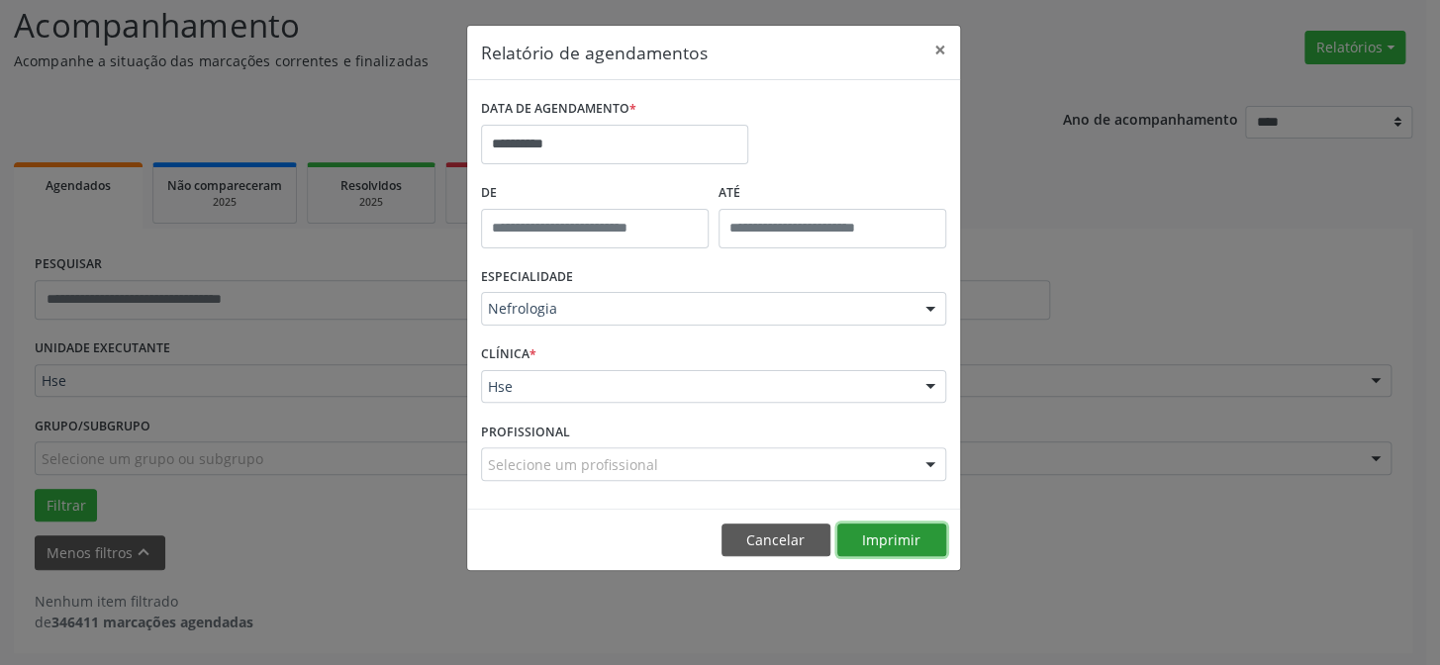
click at [900, 527] on button "Imprimir" at bounding box center [891, 541] width 109 height 34
